Goal: Transaction & Acquisition: Download file/media

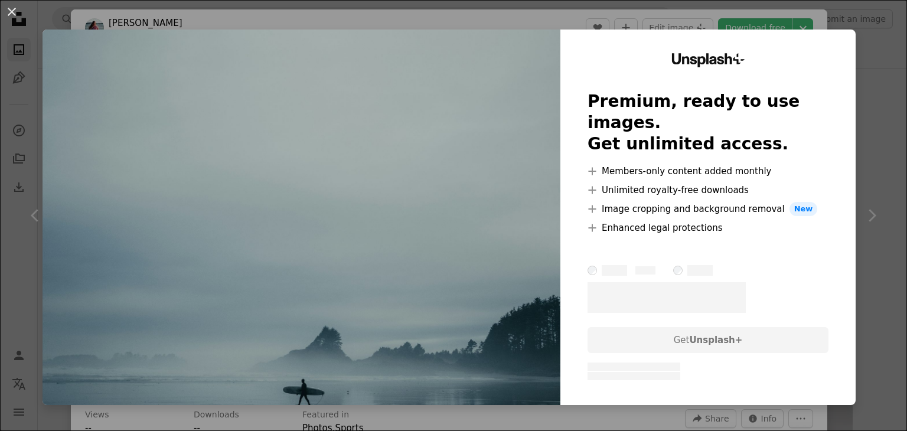
scroll to position [302, 0]
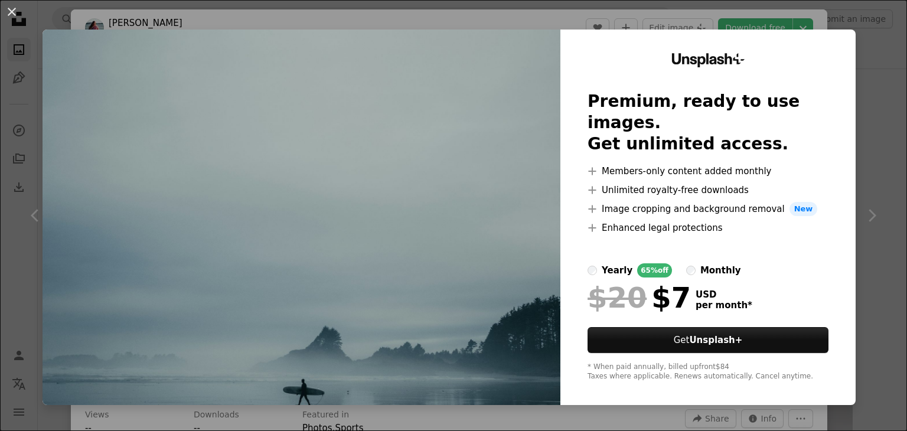
click at [870, 14] on div "An X shape Unsplash+ Premium, ready to use images. Get unlimited access. A plus…" at bounding box center [453, 215] width 907 height 431
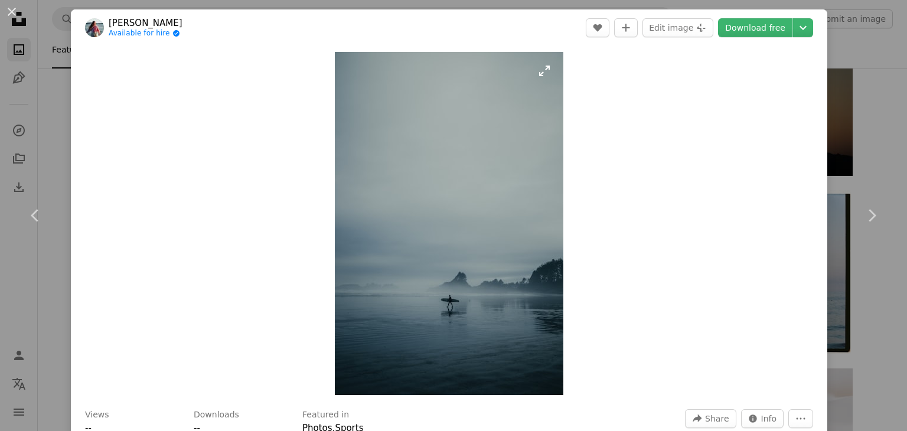
click at [413, 84] on img "Zoom in on this image" at bounding box center [449, 223] width 228 height 343
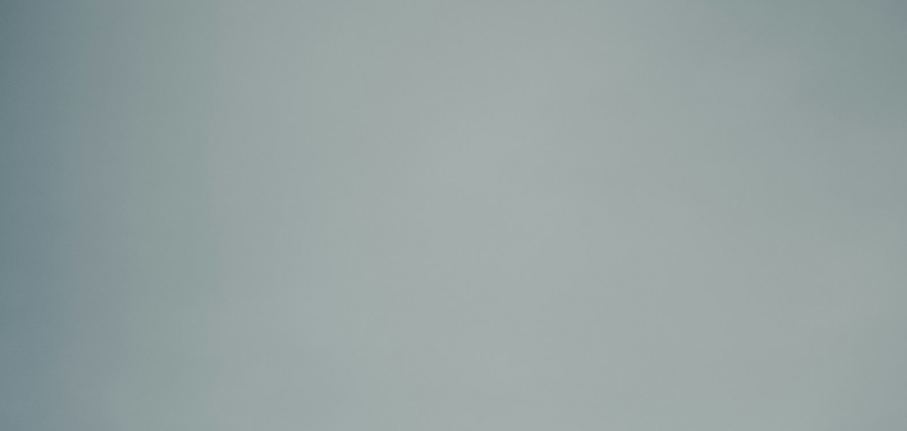
scroll to position [465, 0]
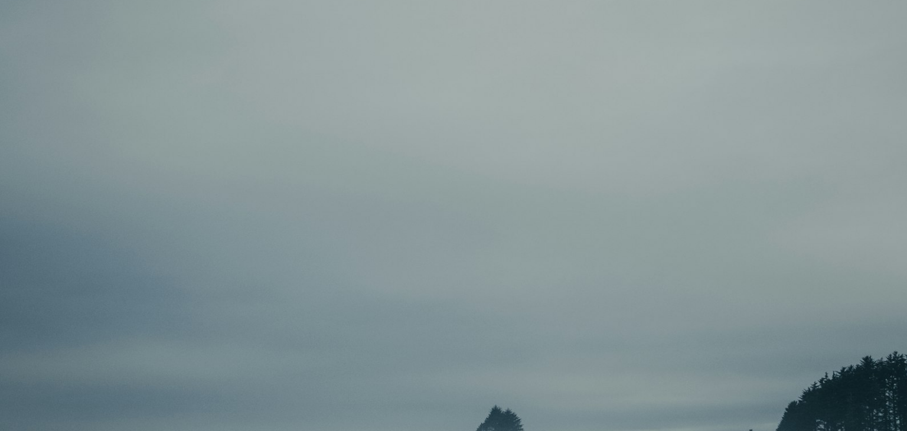
click at [413, 84] on img "Zoom out on this image" at bounding box center [453, 215] width 908 height 1362
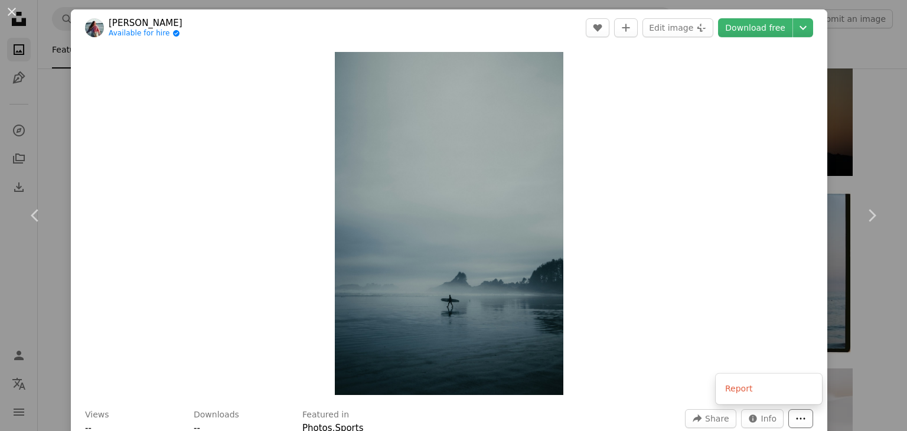
click at [806, 417] on icon "More Actions" at bounding box center [800, 418] width 11 height 11
click at [812, 30] on icon "Chevron down" at bounding box center [803, 28] width 19 height 14
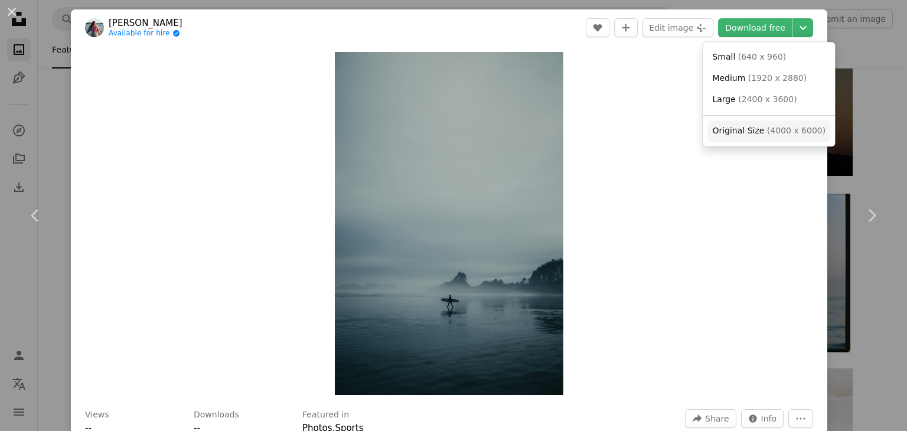
click at [730, 129] on span "Original Size" at bounding box center [738, 130] width 52 height 9
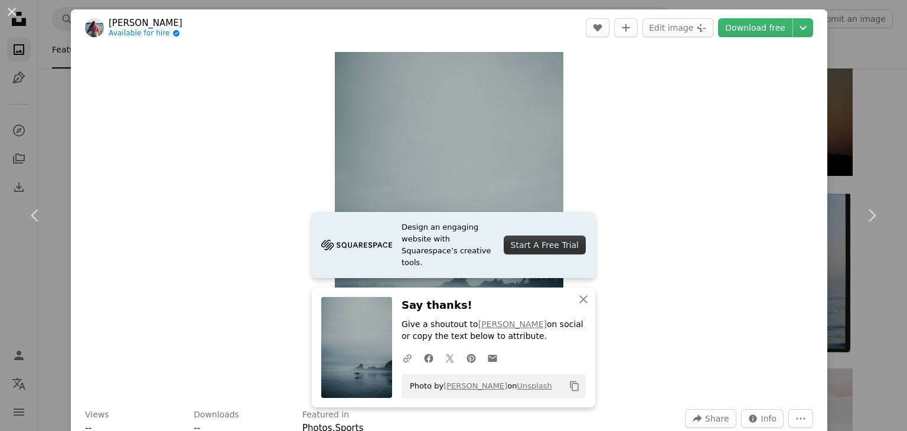
click at [876, 63] on div "An X shape Chevron left Chevron right Design an engaging website with Squarespa…" at bounding box center [453, 215] width 907 height 431
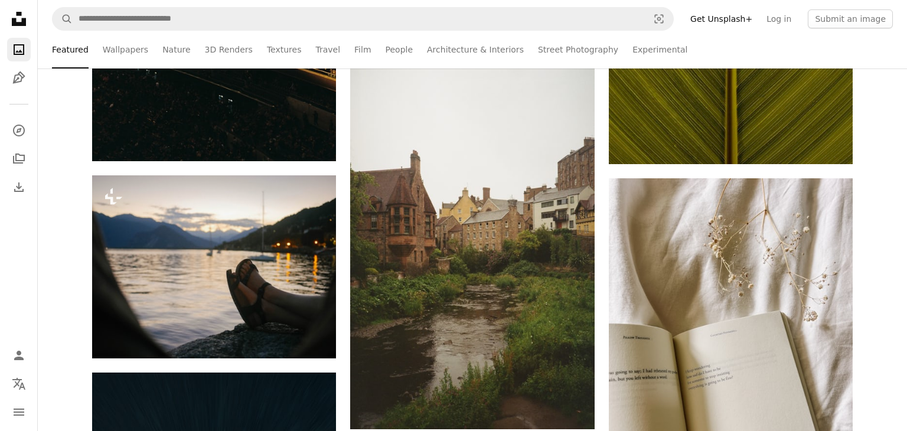
scroll to position [2586, 0]
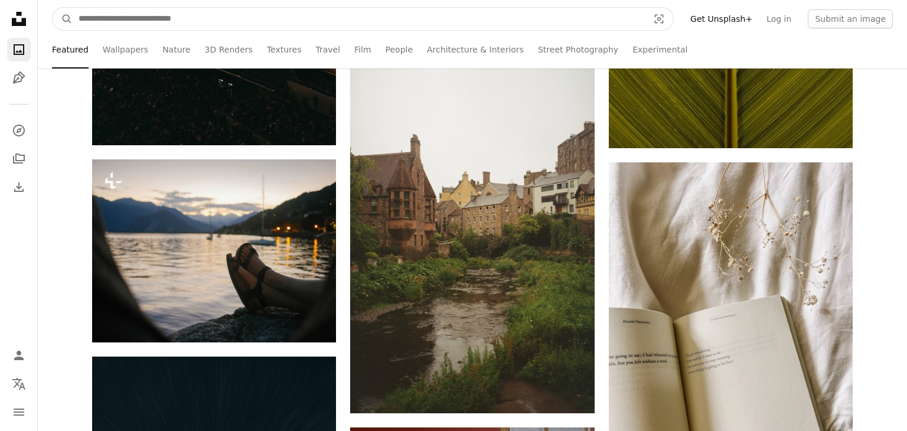
click at [585, 27] on input "Find visuals sitewide" at bounding box center [359, 19] width 572 height 22
type input "**********"
click at [53, 8] on button "A magnifying glass" at bounding box center [63, 19] width 20 height 22
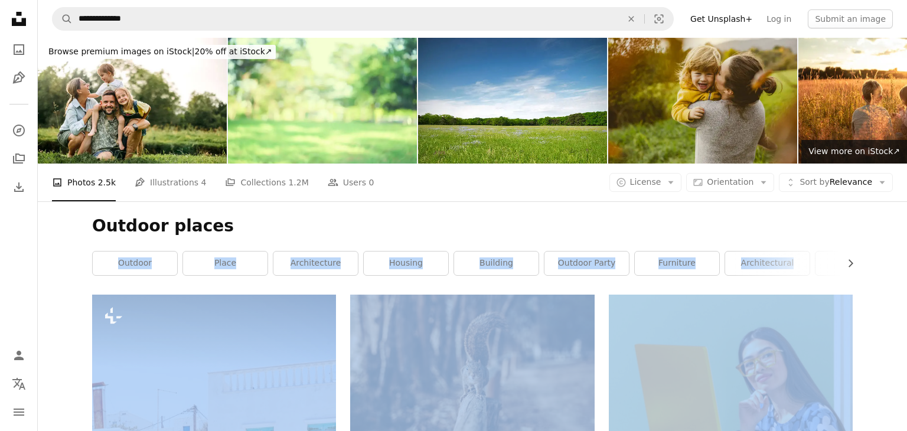
drag, startPoint x: 906, startPoint y: 217, endPoint x: 902, endPoint y: 295, distance: 78.0
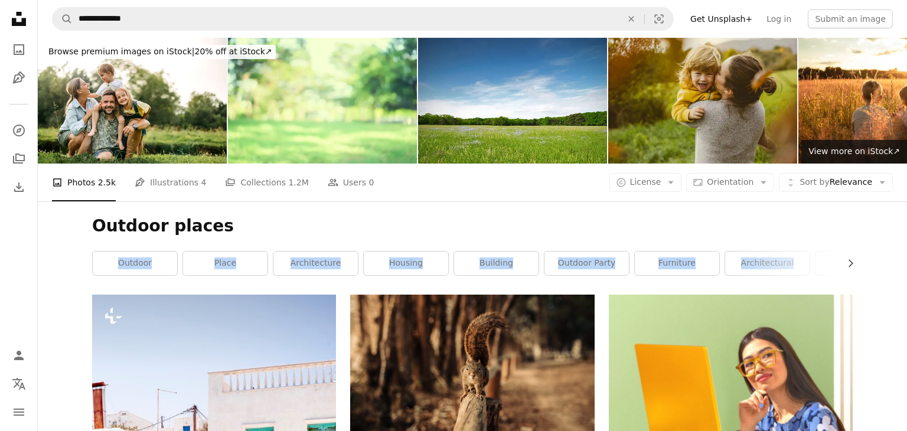
drag, startPoint x: 906, startPoint y: 222, endPoint x: 900, endPoint y: 257, distance: 36.0
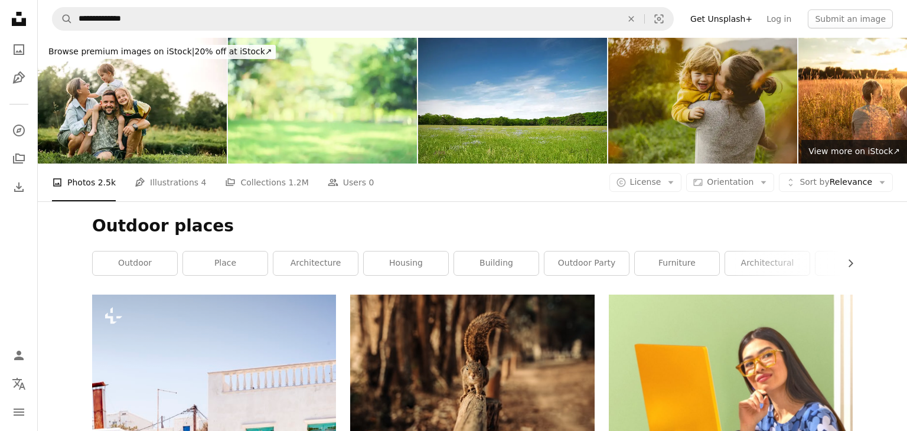
drag, startPoint x: 906, startPoint y: 102, endPoint x: 854, endPoint y: 338, distance: 241.4
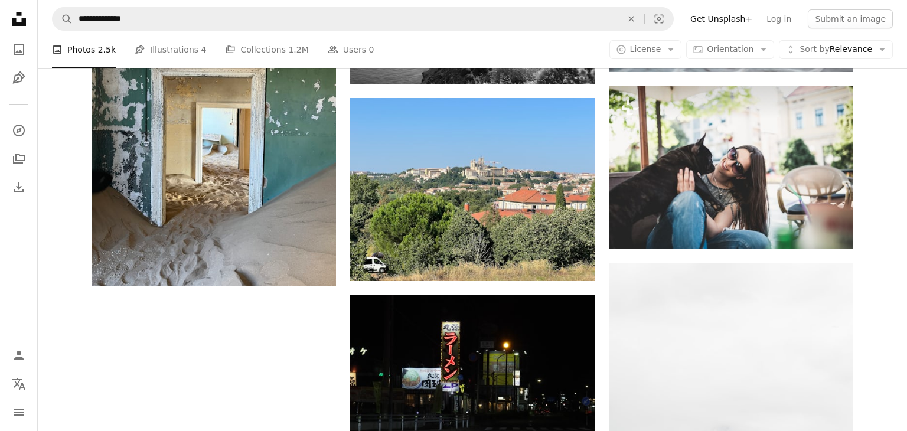
scroll to position [902, 0]
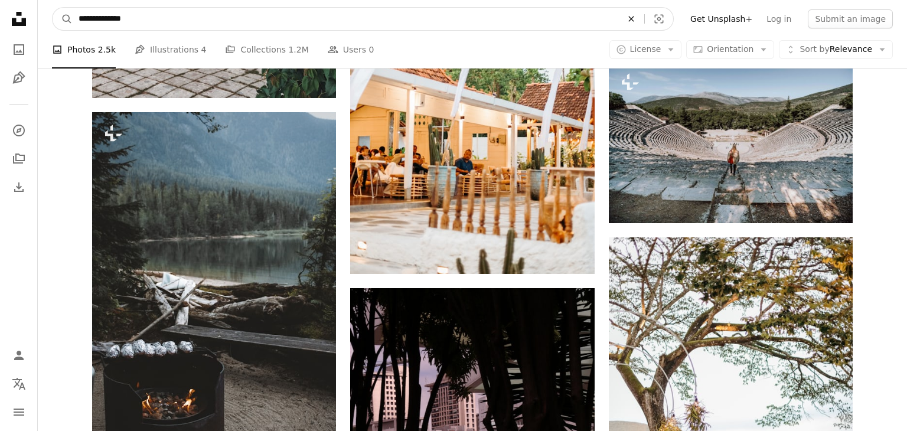
click at [634, 18] on icon "Find visuals sitewide" at bounding box center [630, 18] width 5 height 5
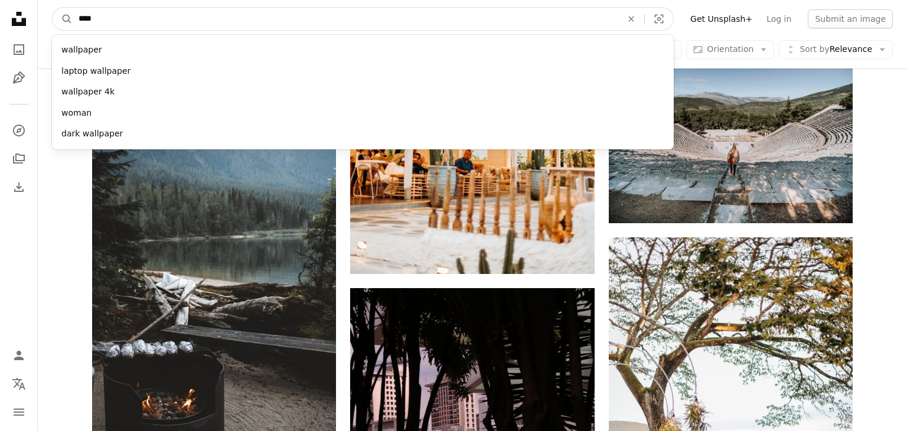
type input "*****"
click button "A magnifying glass" at bounding box center [63, 19] width 20 height 22
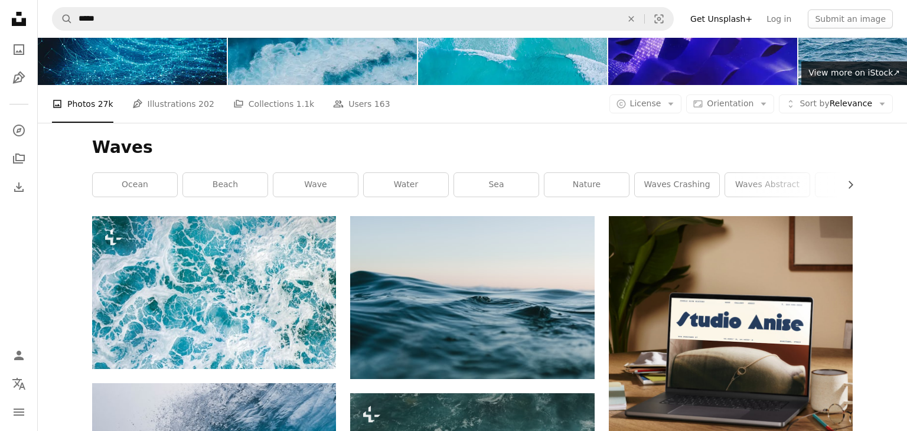
scroll to position [102, 0]
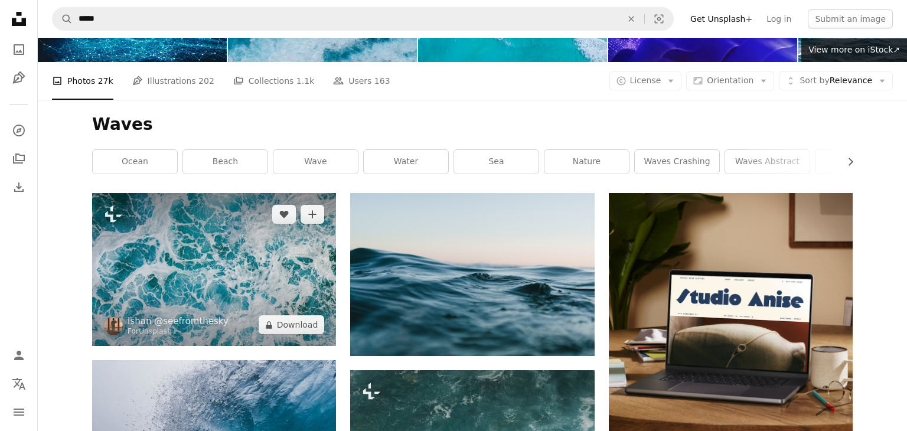
click at [239, 262] on img at bounding box center [214, 269] width 244 height 153
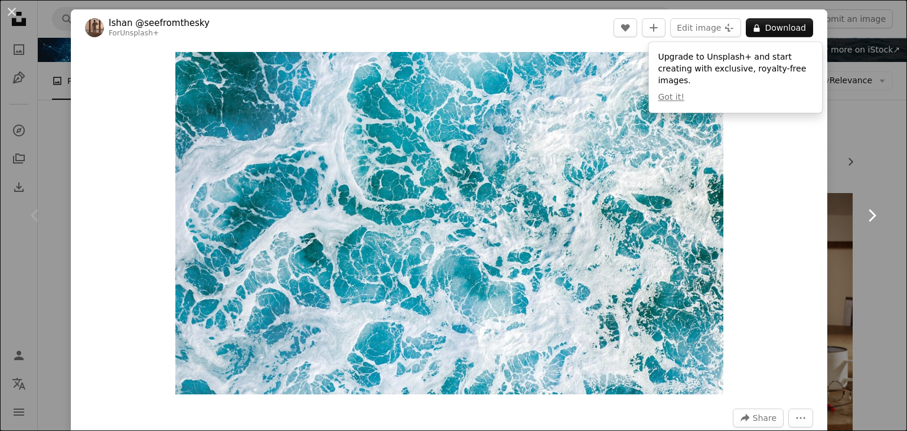
click at [878, 187] on link "Chevron right" at bounding box center [871, 215] width 71 height 113
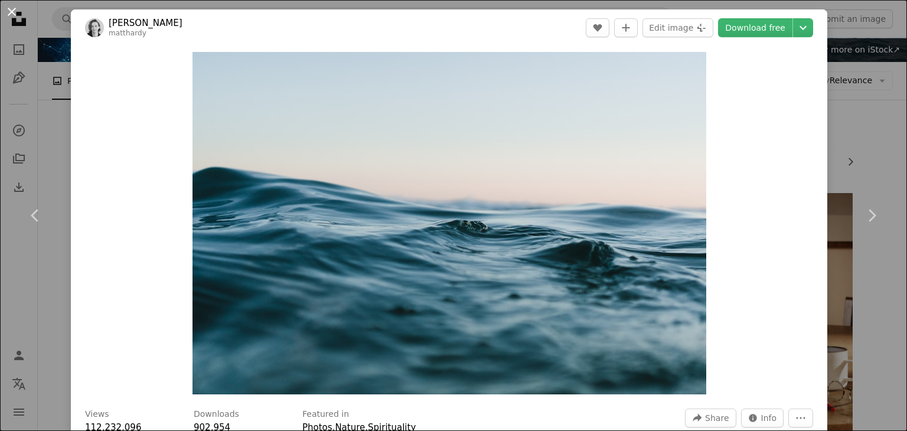
click at [11, 11] on button "An X shape" at bounding box center [12, 12] width 14 height 14
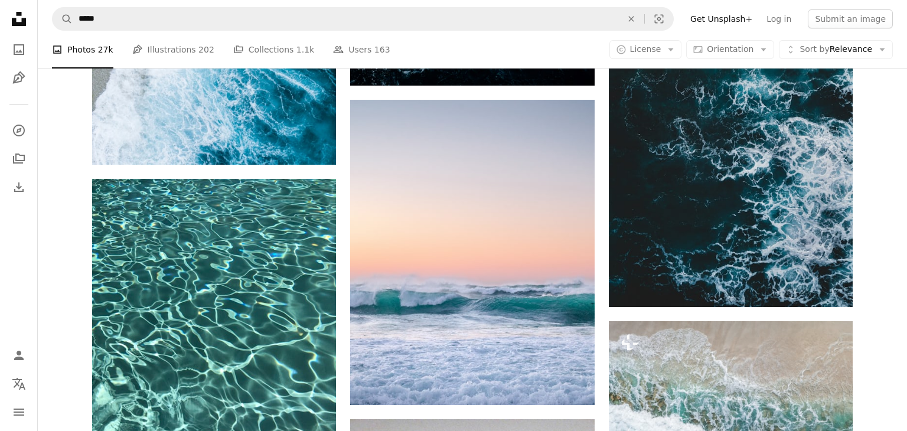
scroll to position [919, 0]
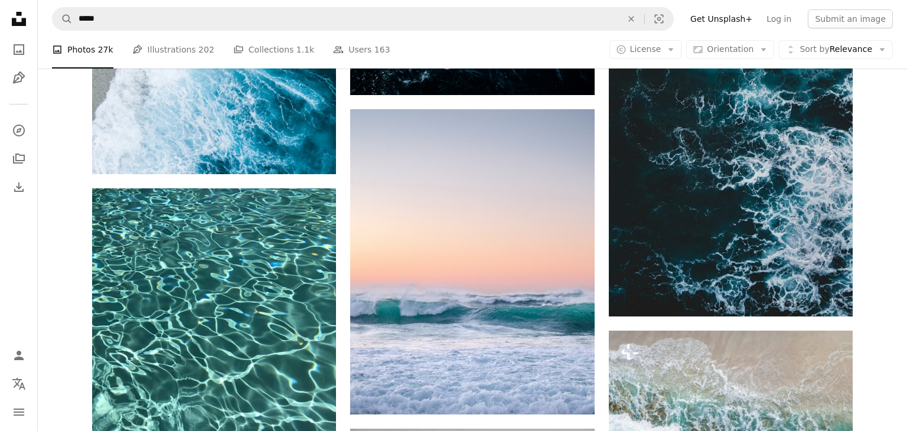
drag, startPoint x: 905, startPoint y: 54, endPoint x: 888, endPoint y: 158, distance: 104.7
click at [888, 158] on div "Plus sign for Unsplash+ A heart A plus sign [PERSON_NAME] @seefromthesky For Un…" at bounding box center [472, 437] width 869 height 2124
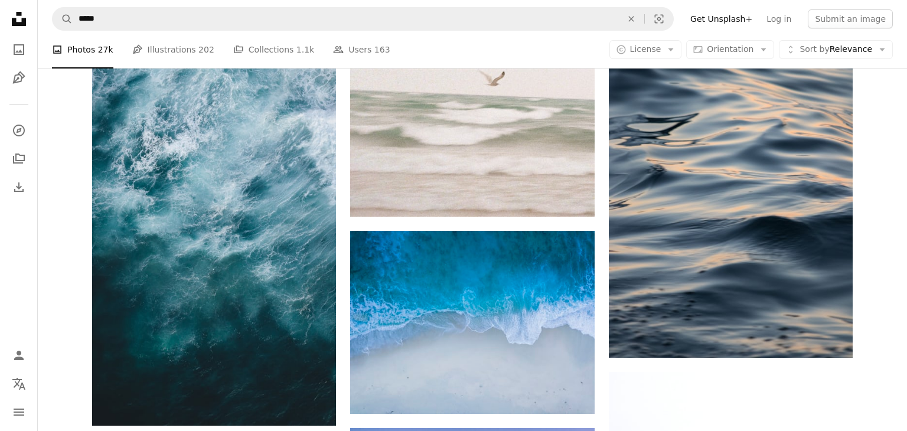
scroll to position [1449, 0]
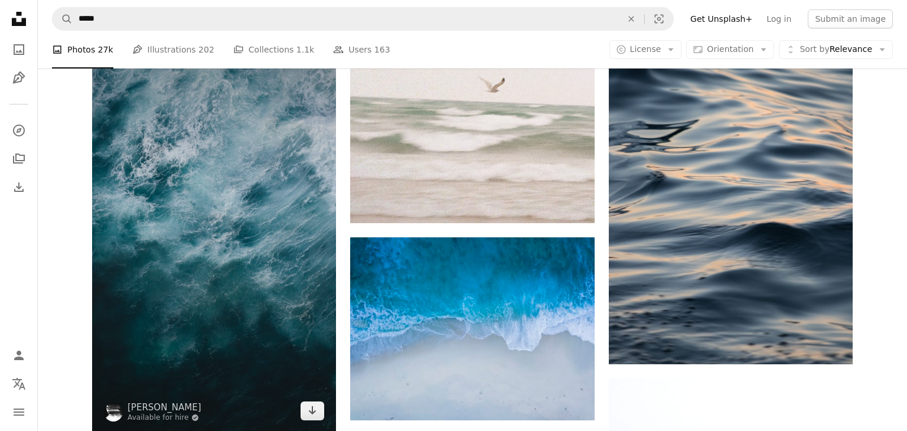
click at [138, 198] on img at bounding box center [214, 215] width 244 height 434
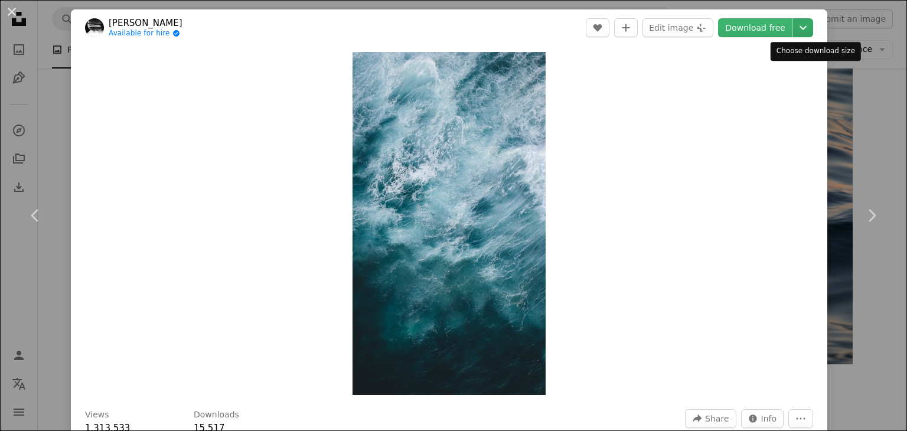
click at [803, 28] on icon "Chevron down" at bounding box center [803, 28] width 19 height 14
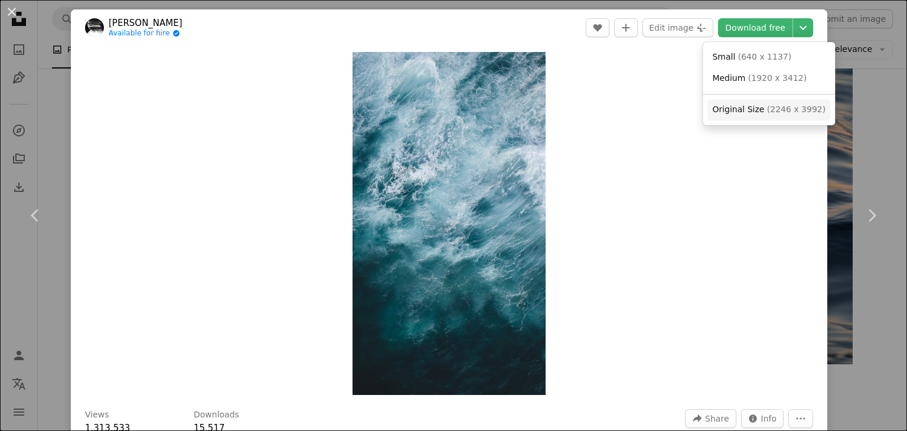
click at [741, 107] on span "Original Size" at bounding box center [738, 109] width 52 height 9
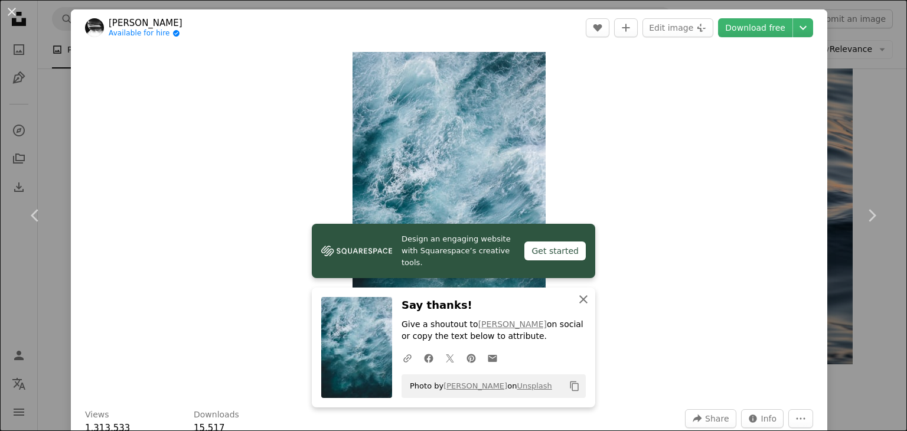
click at [579, 305] on icon "An X shape" at bounding box center [583, 299] width 14 height 14
